Goal: Information Seeking & Learning: Learn about a topic

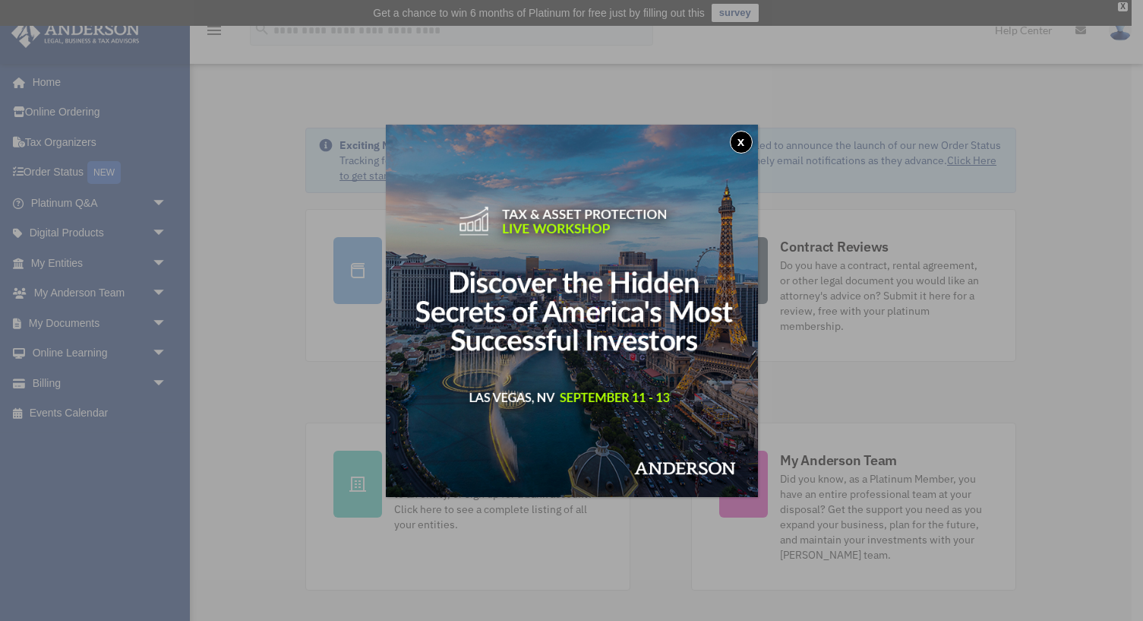
click at [739, 137] on button "x" at bounding box center [741, 142] width 23 height 23
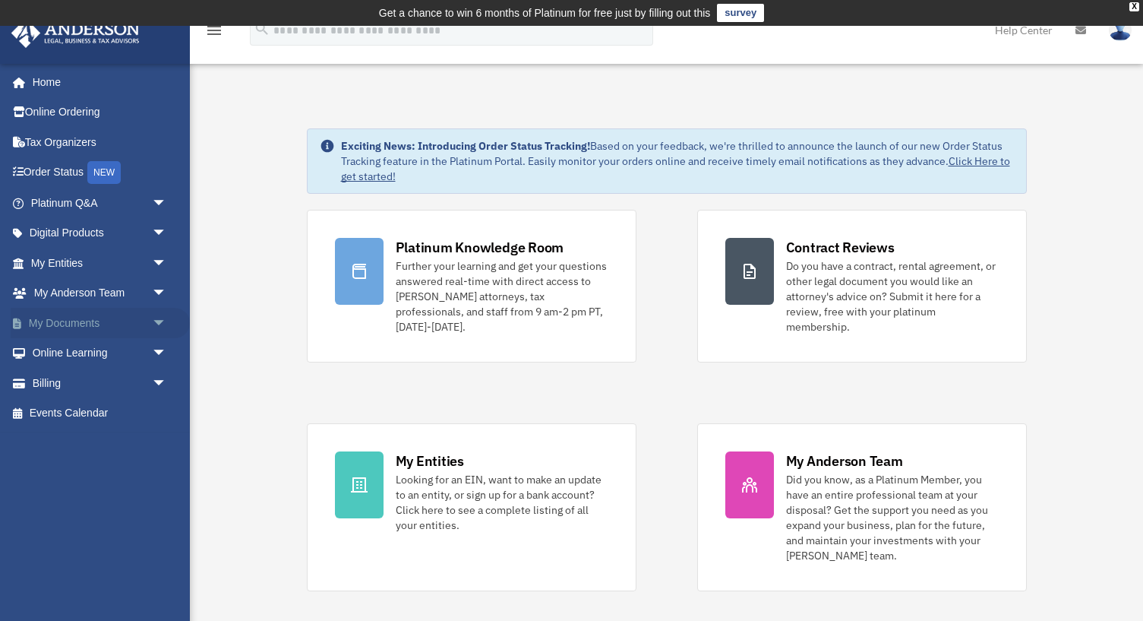
click at [159, 321] on span "arrow_drop_down" at bounding box center [167, 323] width 30 height 31
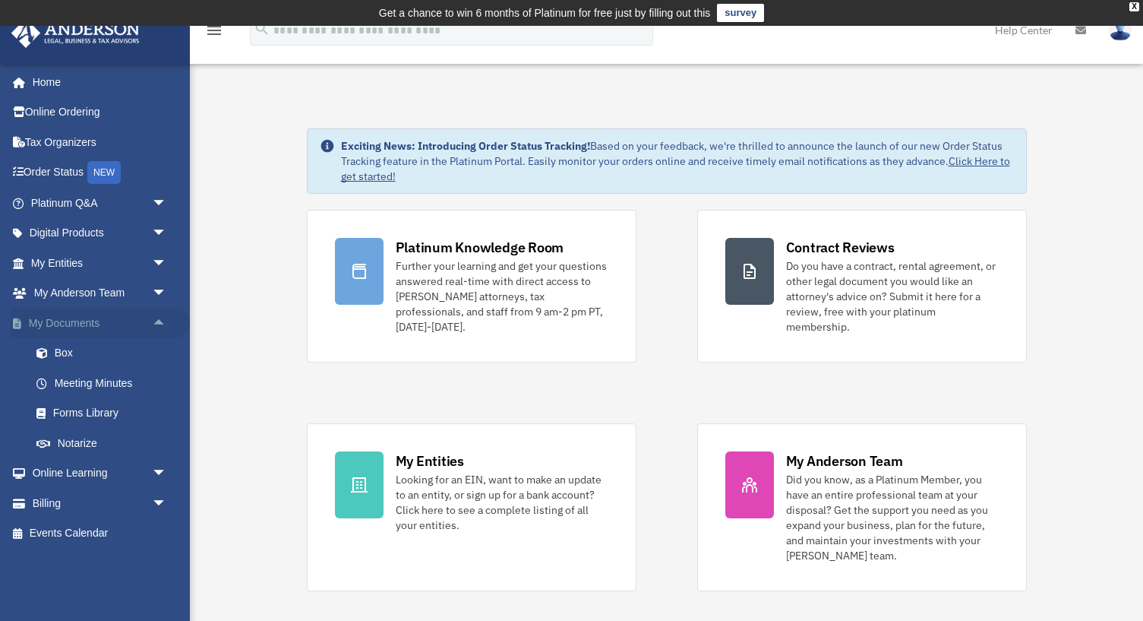
click at [159, 321] on span "arrow_drop_up" at bounding box center [167, 323] width 30 height 31
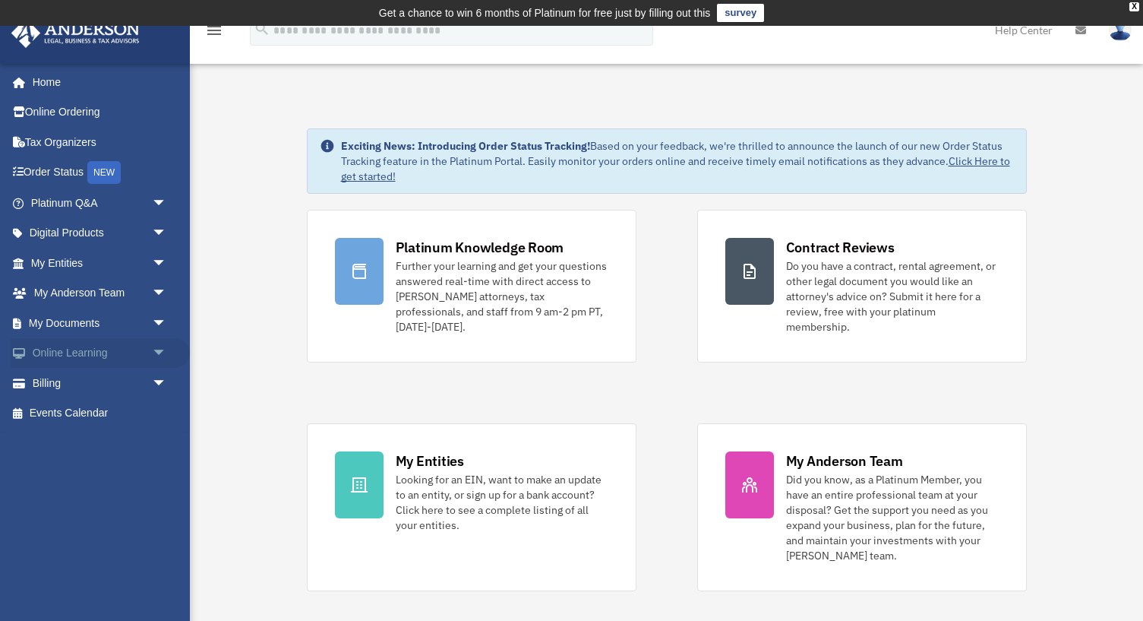
click at [158, 352] on span "arrow_drop_down" at bounding box center [167, 353] width 30 height 31
click at [157, 353] on span "arrow_drop_up" at bounding box center [167, 353] width 30 height 31
click at [160, 321] on span "arrow_drop_down" at bounding box center [167, 323] width 30 height 31
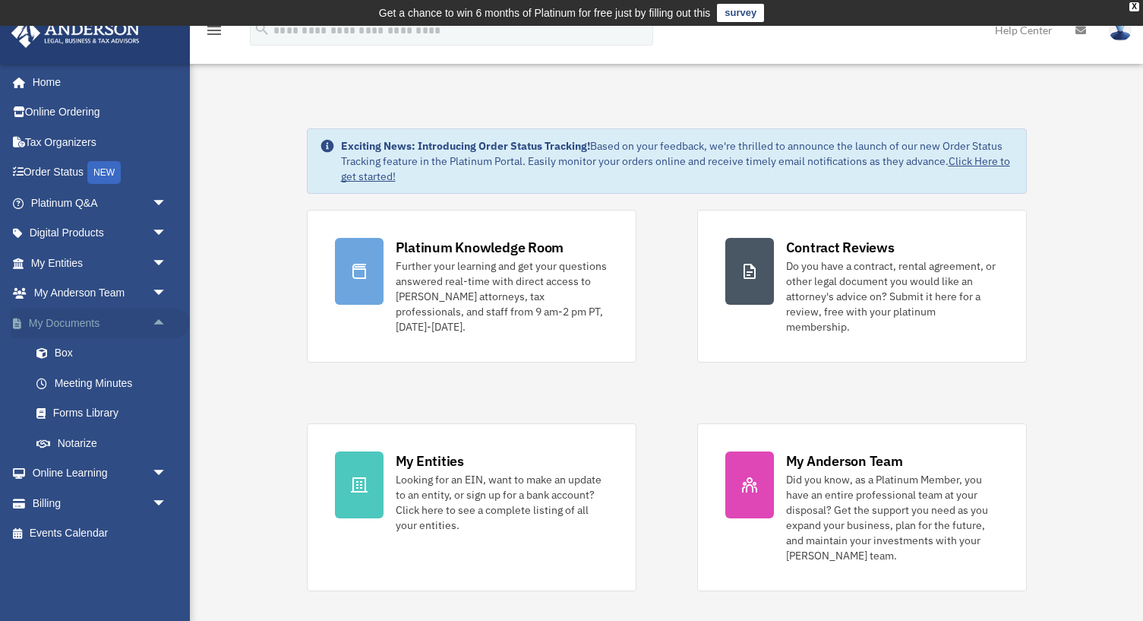
click at [159, 321] on span "arrow_drop_up" at bounding box center [167, 323] width 30 height 31
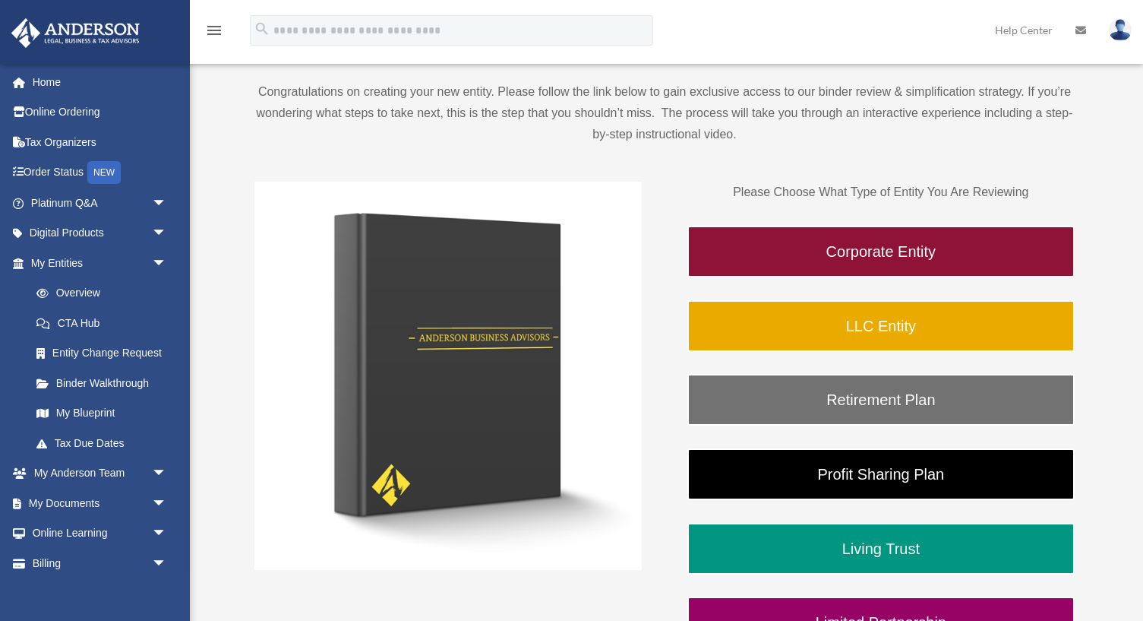
scroll to position [151, 0]
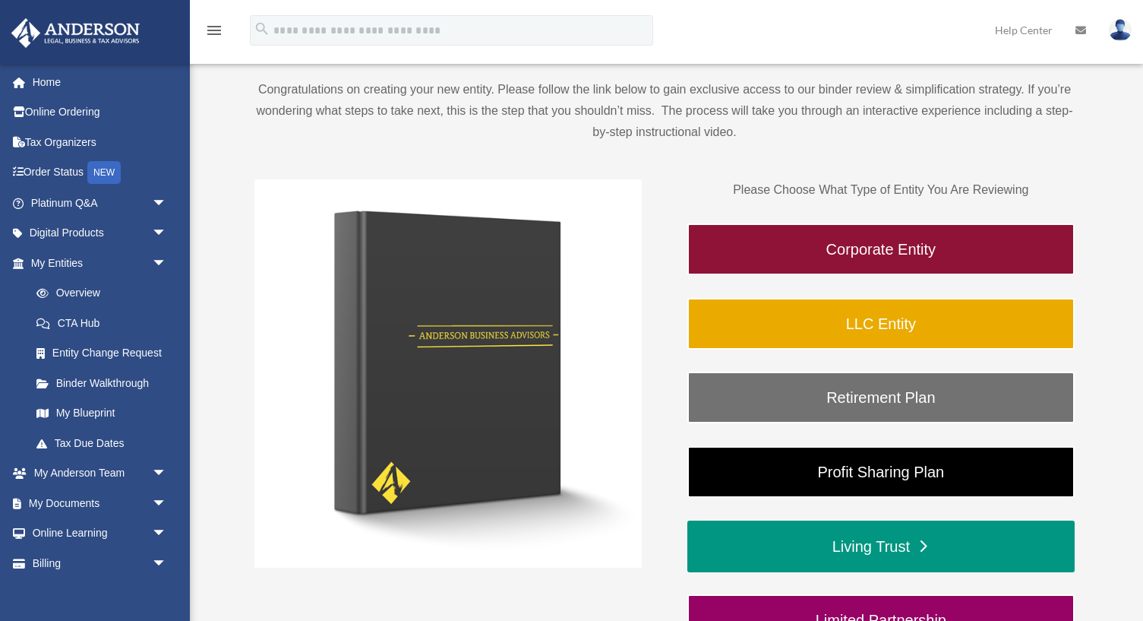
click at [801, 555] on link "Living Trust" at bounding box center [880, 546] width 387 height 52
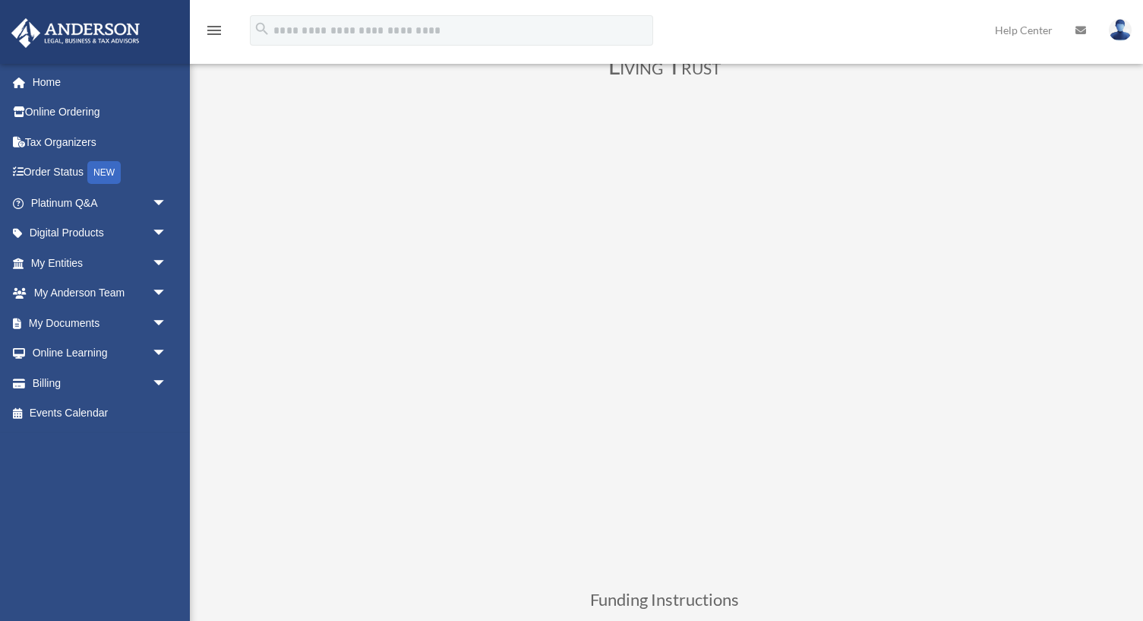
scroll to position [123, 0]
